Goal: Task Accomplishment & Management: Use online tool/utility

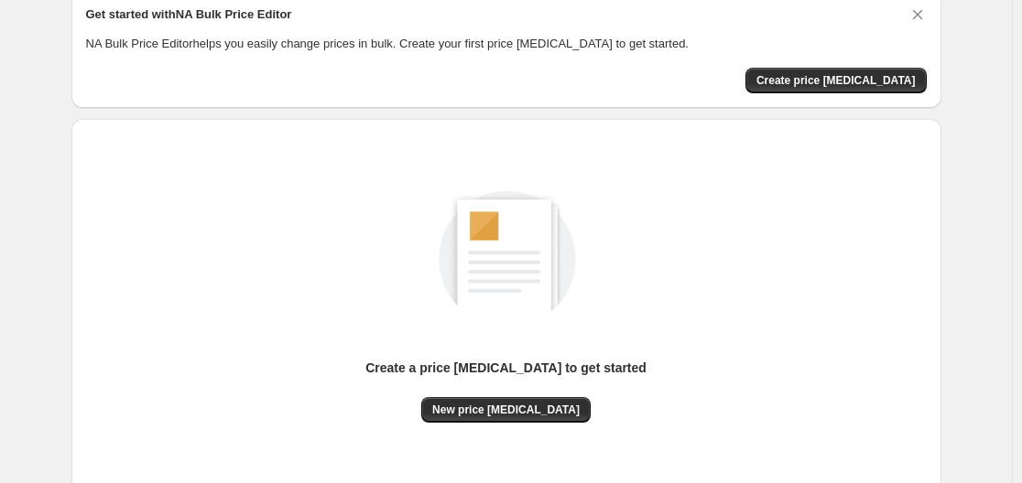
scroll to position [202, 0]
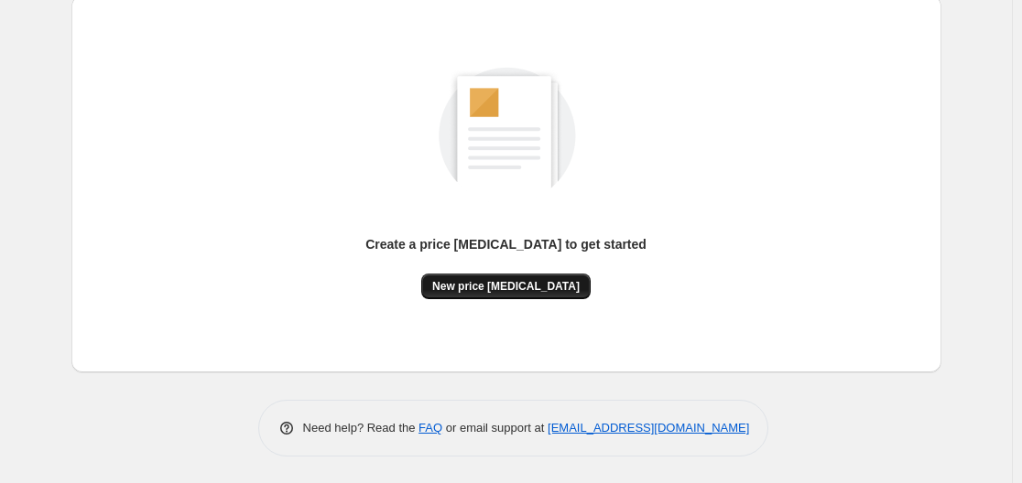
click at [540, 282] on span "New price [MEDICAL_DATA]" at bounding box center [505, 286] width 147 height 15
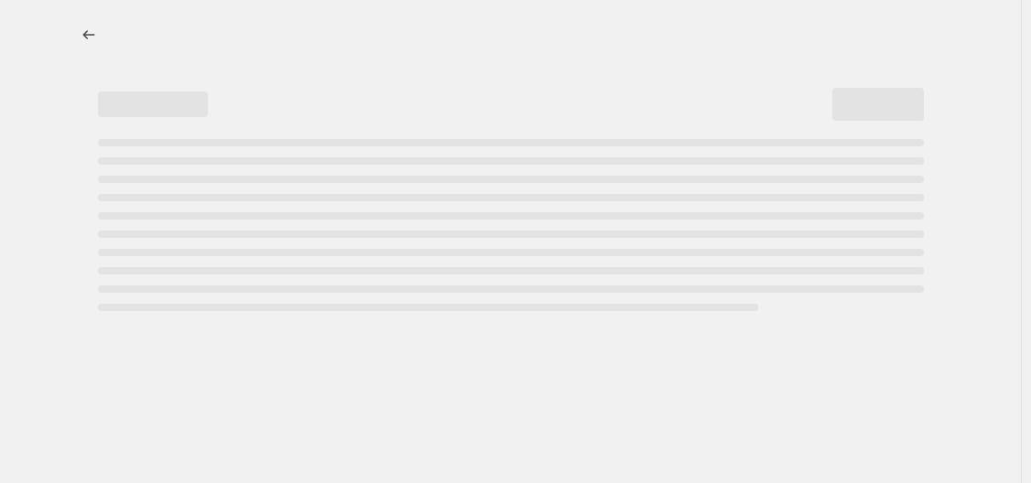
select select "percentage"
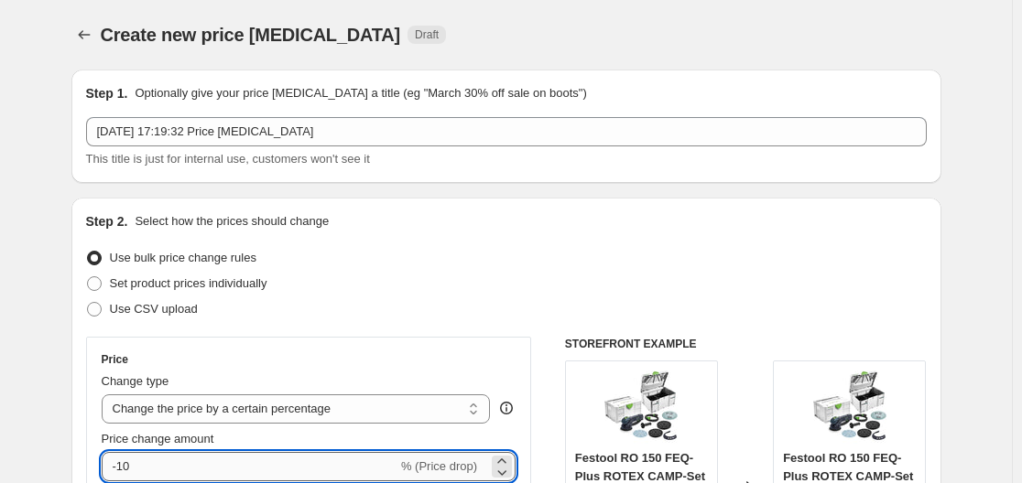
click at [315, 474] on input "-10" at bounding box center [250, 466] width 296 height 29
type input "-1"
type input "-35"
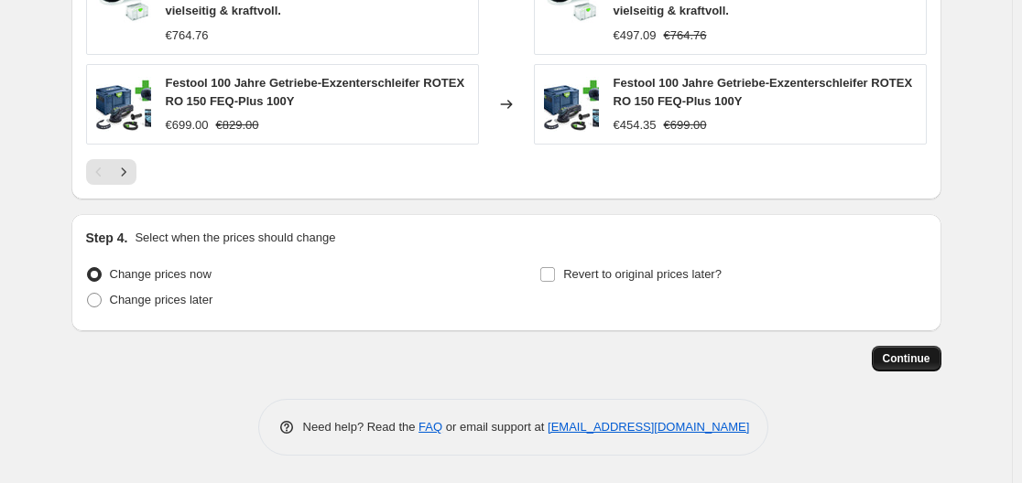
click at [930, 355] on span "Continue" at bounding box center [907, 359] width 48 height 15
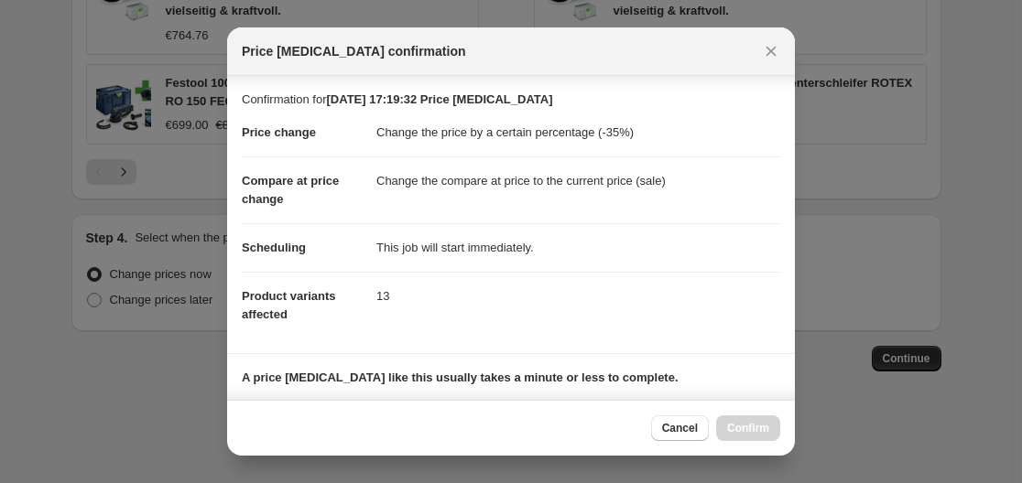
scroll to position [287, 0]
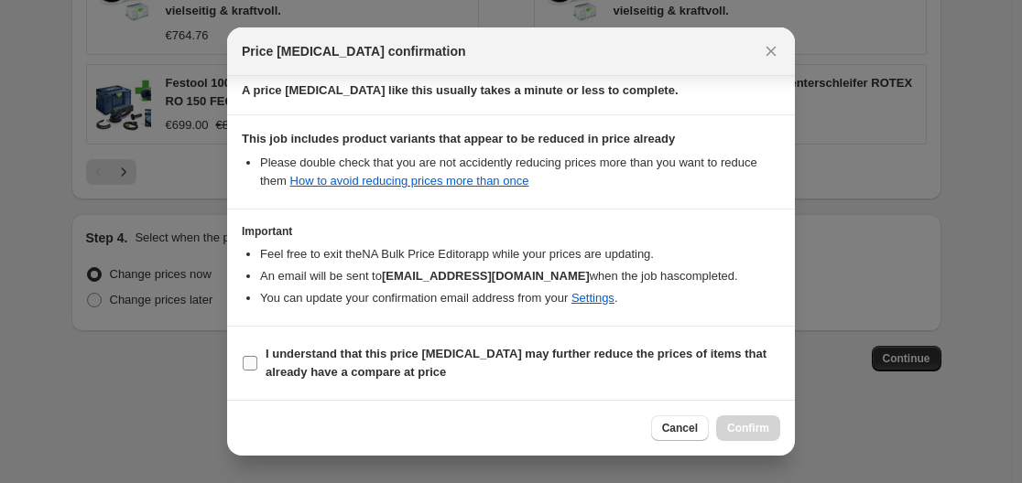
click at [386, 357] on b "I understand that this price [MEDICAL_DATA] may further reduce the prices of it…" at bounding box center [515, 363] width 501 height 32
click at [257, 357] on input "I understand that this price [MEDICAL_DATA] may further reduce the prices of it…" at bounding box center [250, 363] width 15 height 15
checkbox input "true"
click at [751, 426] on span "Confirm" at bounding box center [748, 428] width 42 height 15
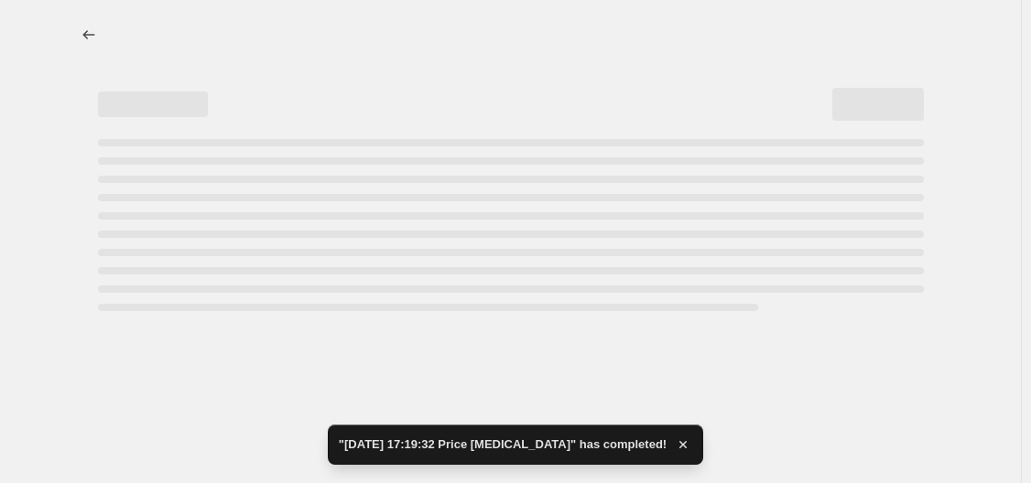
select select "percentage"
